Goal: Transaction & Acquisition: Purchase product/service

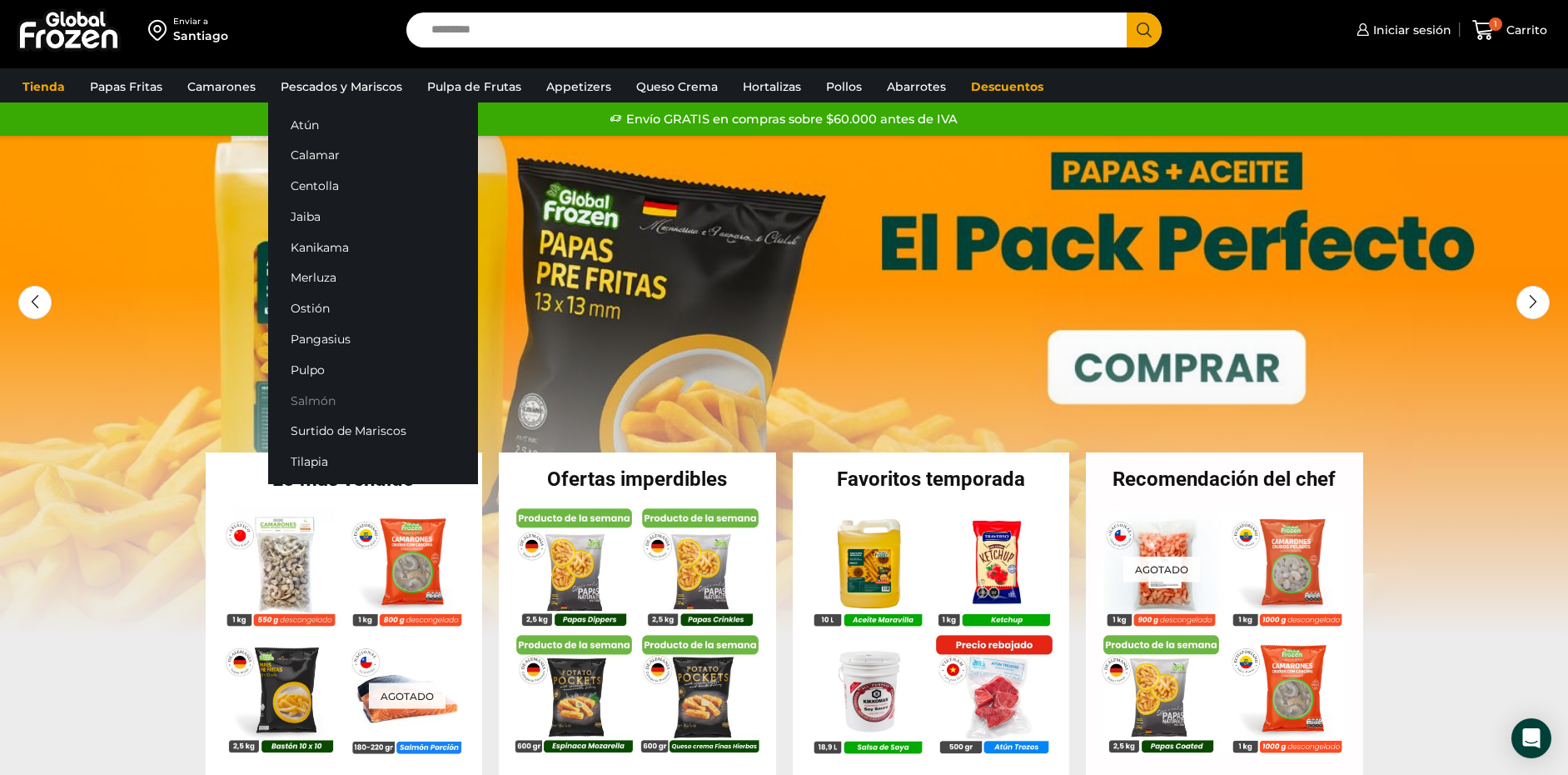
click at [304, 390] on link "Salmón" at bounding box center [372, 400] width 209 height 31
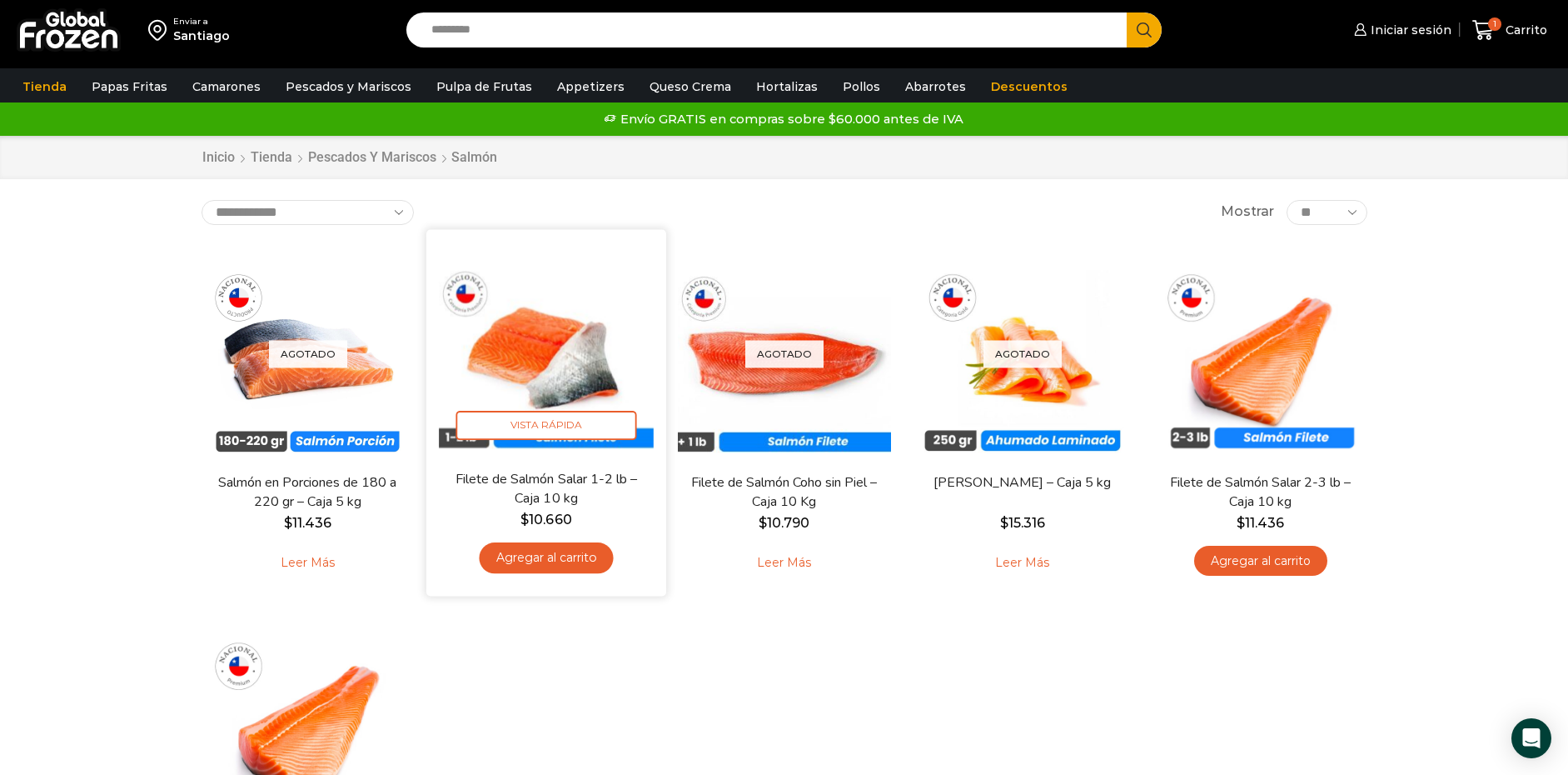
click at [564, 341] on img at bounding box center [546, 348] width 215 height 215
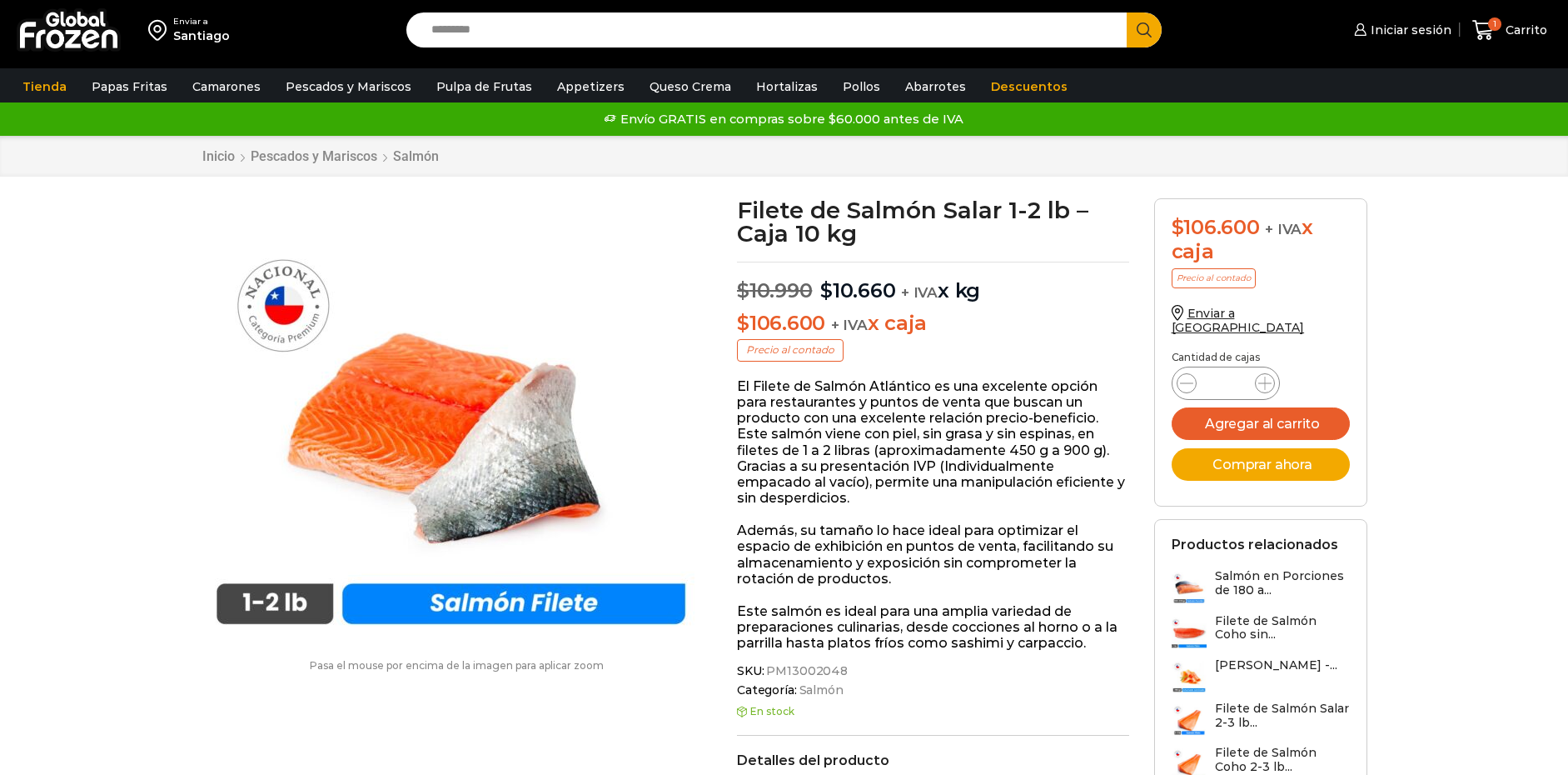
scroll to position [1, 0]
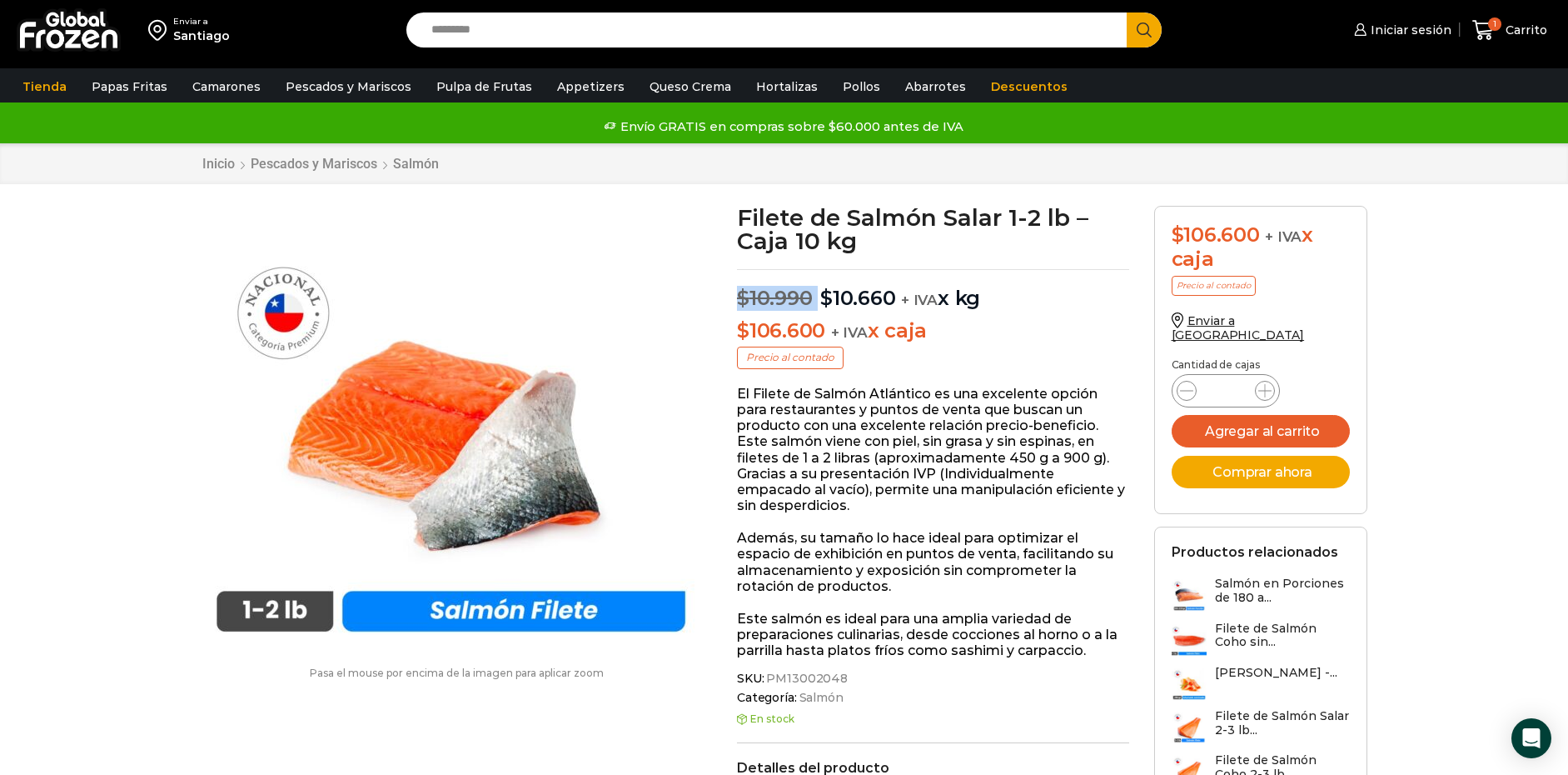
drag, startPoint x: 737, startPoint y: 298, endPoint x: 819, endPoint y: 291, distance: 82.3
click at [819, 291] on p "$ 10.990 Original price was: $10.990. $ 10.660 Current price is: $10.660. + IVA…" at bounding box center [933, 290] width 392 height 41
click at [805, 295] on bdi "$ 10.990" at bounding box center [774, 297] width 75 height 24
drag, startPoint x: 823, startPoint y: 297, endPoint x: 892, endPoint y: 296, distance: 69.0
click at [892, 296] on bdi "$ 10.660" at bounding box center [858, 297] width 75 height 24
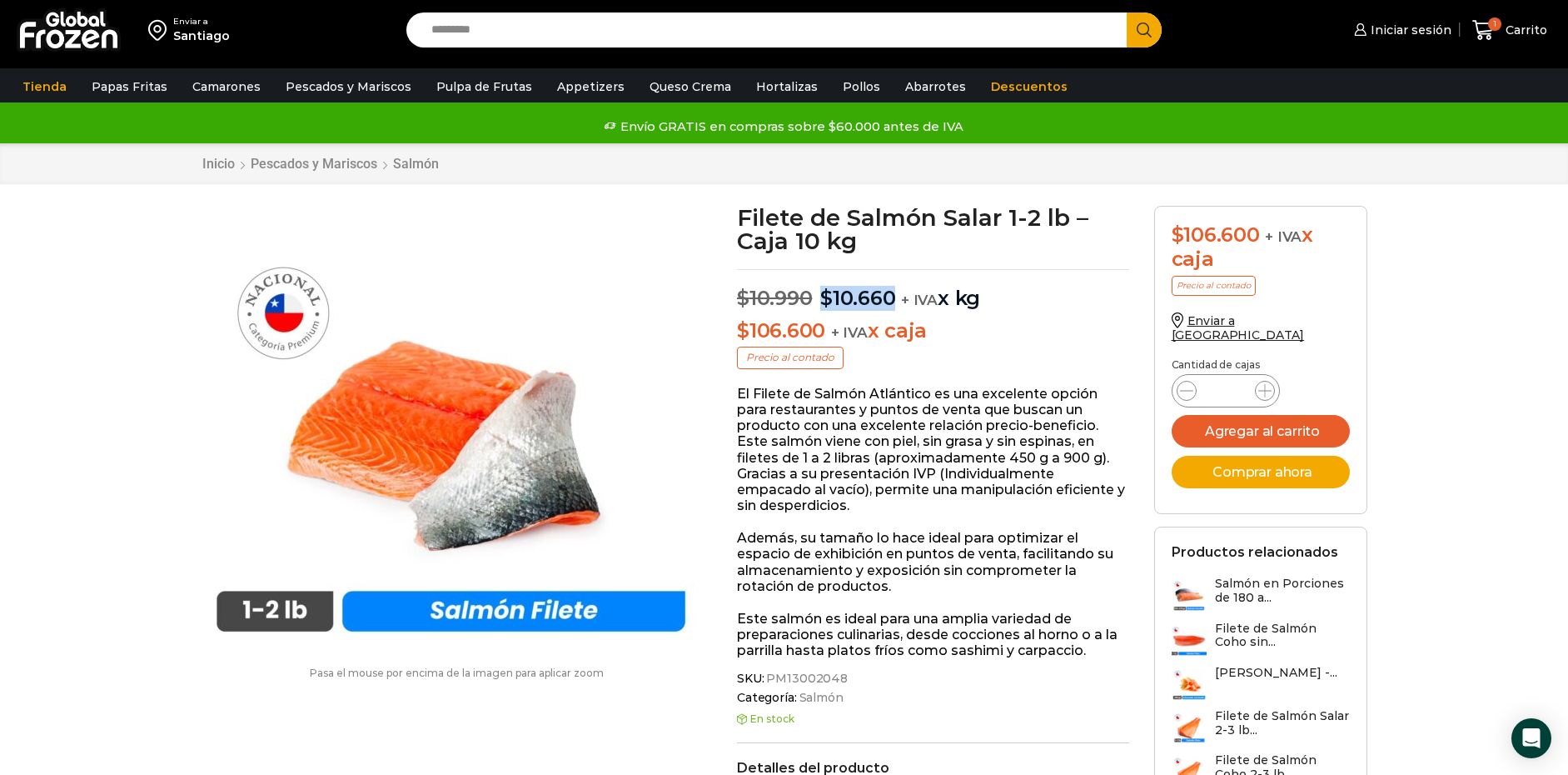
click at [894, 298] on bdi "$ 10.660" at bounding box center [858, 297] width 75 height 24
drag, startPoint x: 894, startPoint y: 298, endPoint x: 832, endPoint y: 296, distance: 62.0
click at [832, 296] on bdi "$ 10.660" at bounding box center [858, 297] width 75 height 24
click at [778, 295] on bdi "$ 10.990" at bounding box center [774, 297] width 75 height 24
drag, startPoint x: 743, startPoint y: 302, endPoint x: 886, endPoint y: 302, distance: 143.0
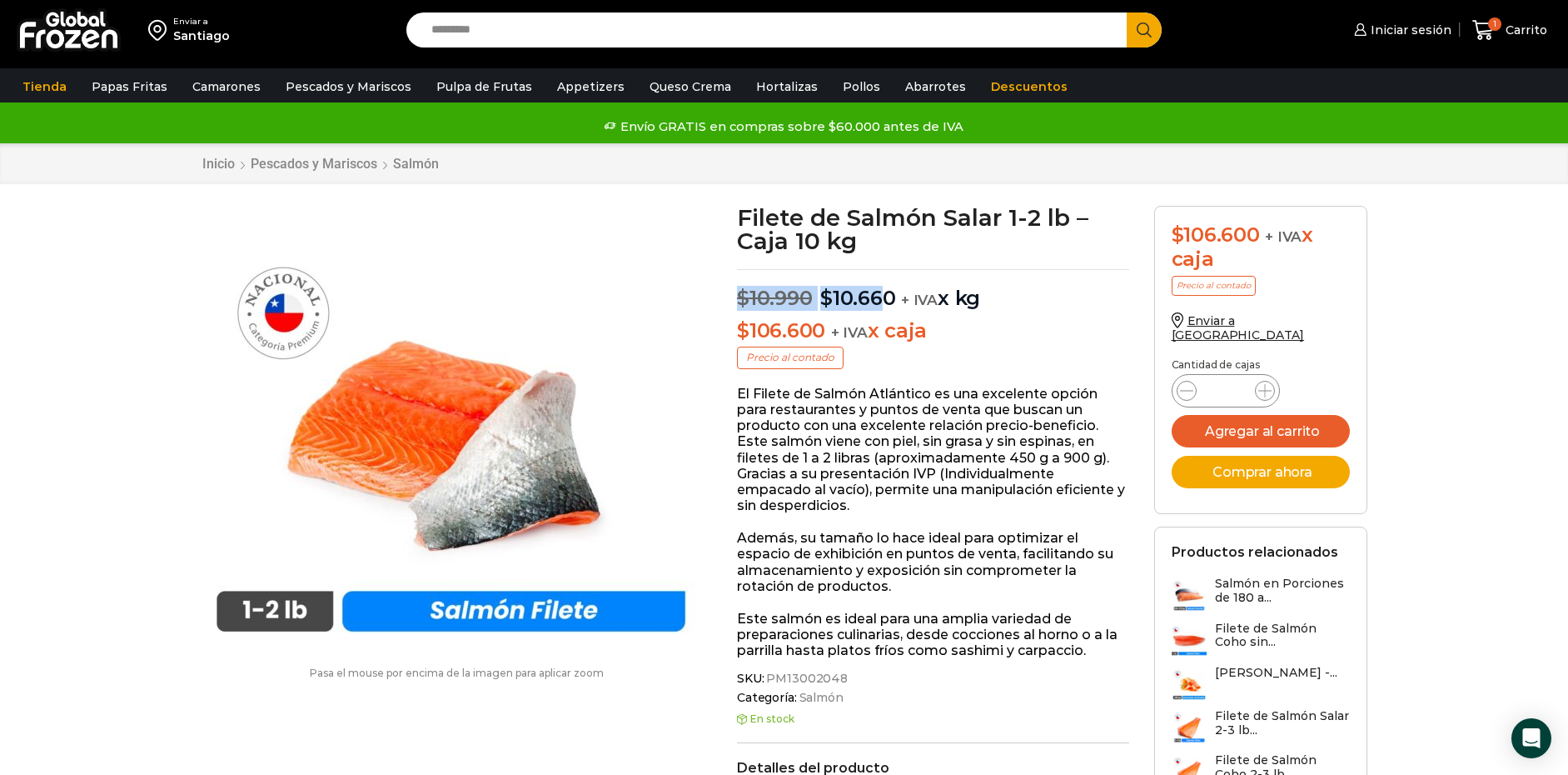
click at [886, 302] on p "$ 10.990 Original price was: $10.990. $ 10.660 Current price is: $10.660. + IVA…" at bounding box center [933, 290] width 392 height 41
click at [891, 302] on bdi "$ 10.660" at bounding box center [858, 297] width 75 height 24
drag, startPoint x: 896, startPoint y: 298, endPoint x: 824, endPoint y: 299, distance: 72.0
click at [824, 299] on p "$ 10.990 Original price was: $10.990. $ 10.660 Current price is: $10.660. + IVA…" at bounding box center [933, 290] width 392 height 41
click at [862, 297] on bdi "$ 10.660" at bounding box center [858, 297] width 75 height 24
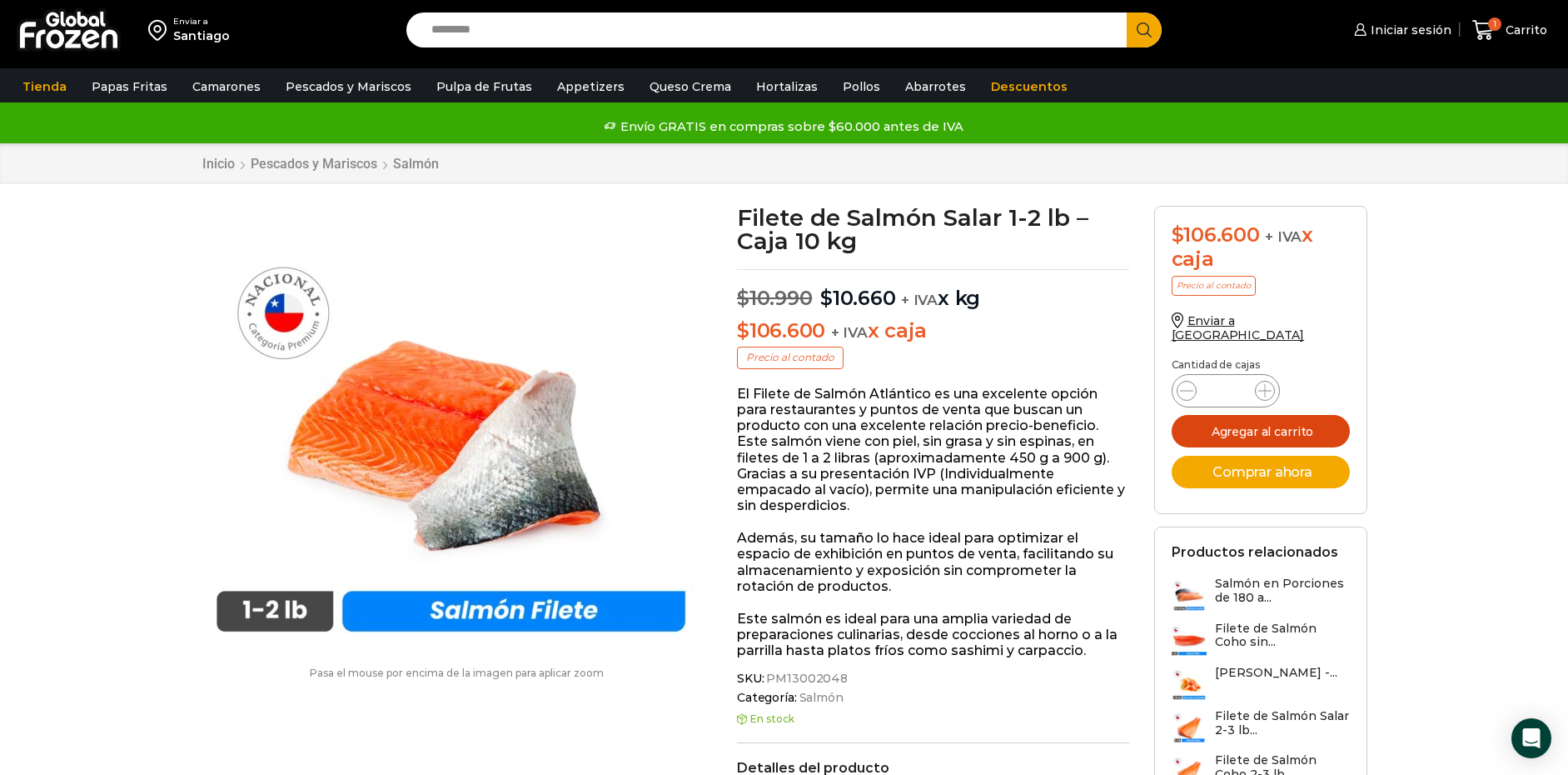
click at [1270, 420] on button "Agregar al carrito" at bounding box center [1260, 431] width 178 height 33
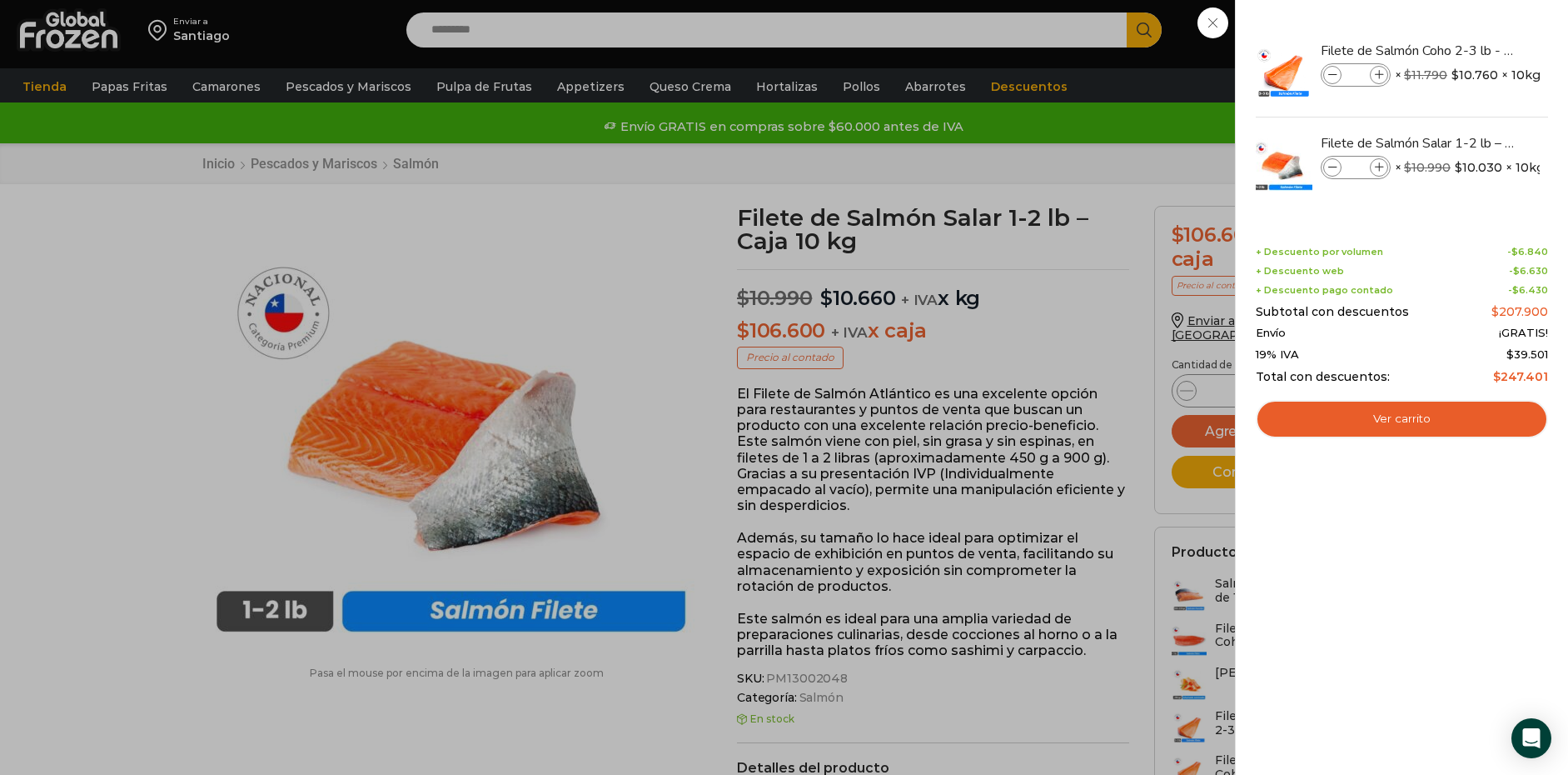
click at [1468, 41] on div "2 Carrito 2 2 Shopping Cart *" at bounding box center [1509, 30] width 84 height 39
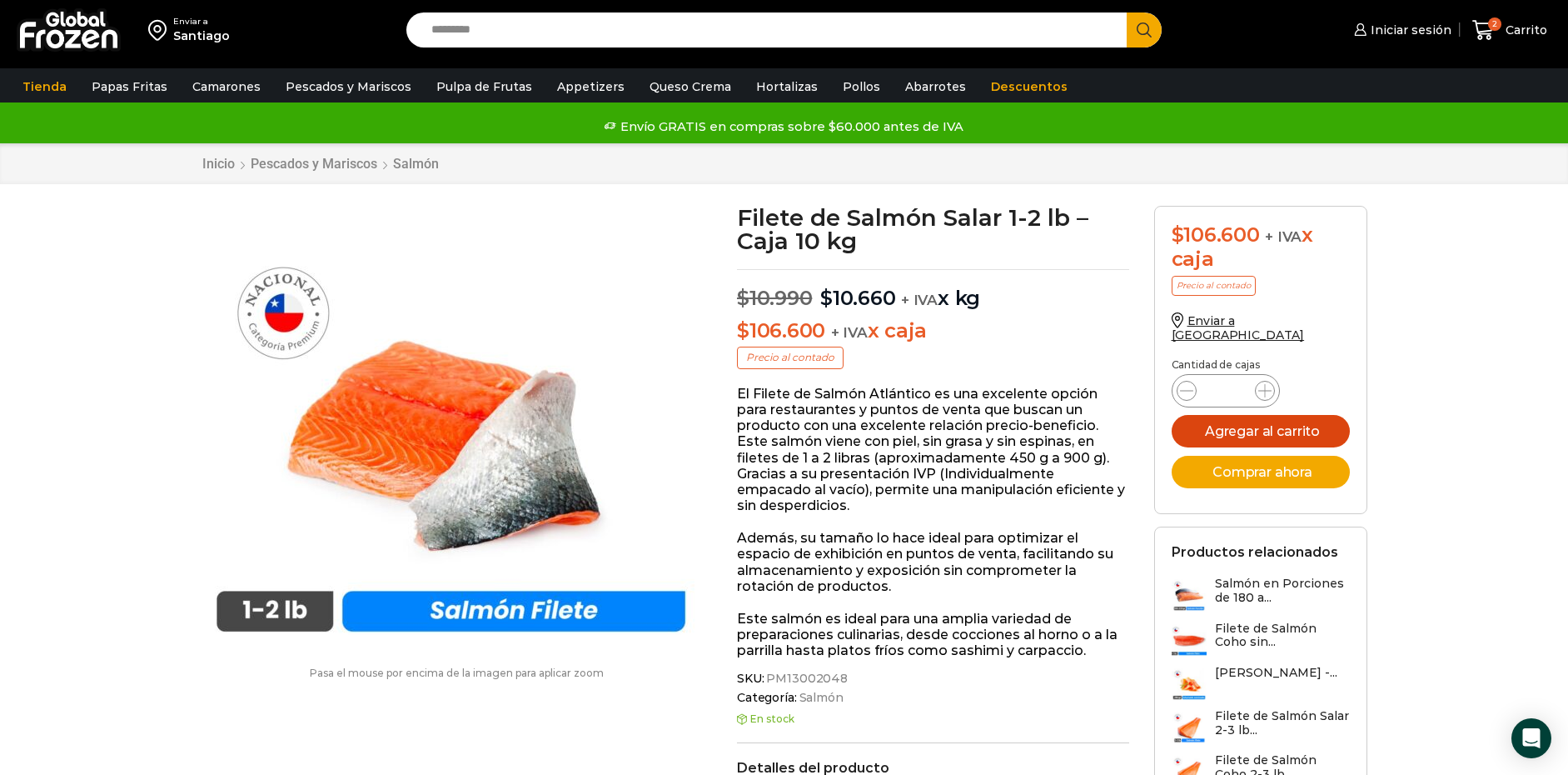
scroll to position [0, 0]
